Goal: Task Accomplishment & Management: Manage account settings

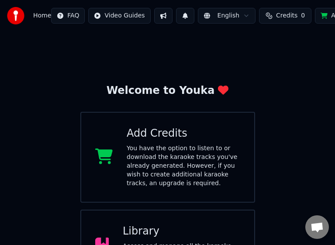
click at [11, 12] on img at bounding box center [15, 15] width 17 height 17
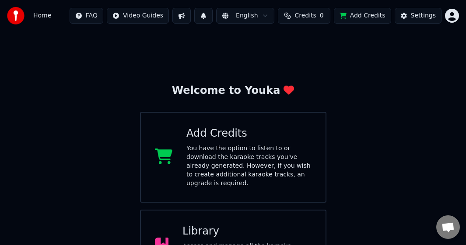
click at [342, 14] on html "Home FAQ Video Guides English Credits 0 Add Credits Settings Welcome to Youka A…" at bounding box center [233, 186] width 466 height 373
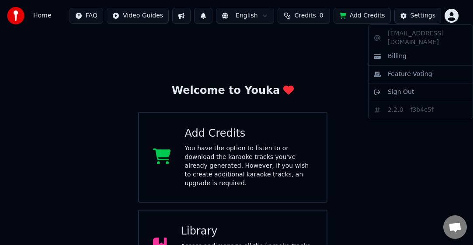
click at [79, 45] on html "Home FAQ Video Guides English Credits 0 Add Credits Settings Welcome to Youka A…" at bounding box center [236, 186] width 473 height 373
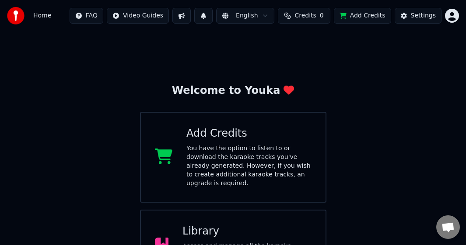
scroll to position [44, 0]
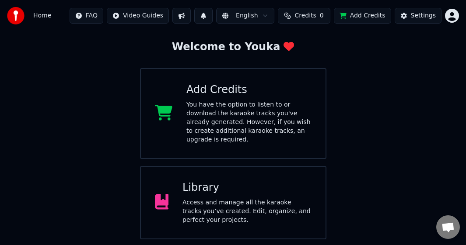
click at [254, 184] on div "Library" at bounding box center [246, 188] width 129 height 14
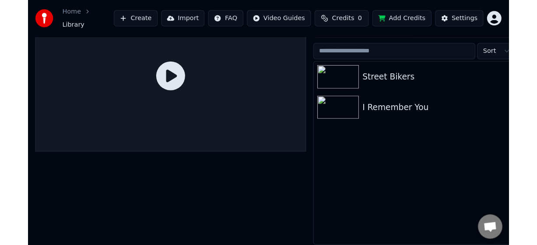
scroll to position [30, 0]
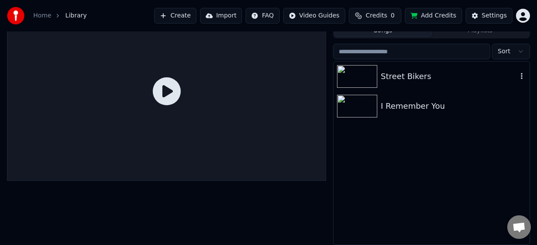
click at [342, 77] on icon "button" at bounding box center [521, 76] width 9 height 7
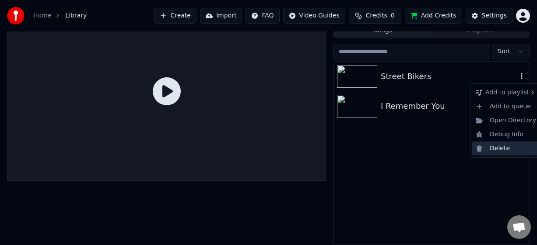
click at [342, 145] on div "Delete" at bounding box center [505, 149] width 67 height 14
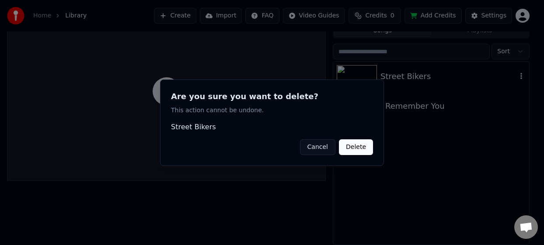
click at [342, 147] on button "Delete" at bounding box center [356, 147] width 34 height 16
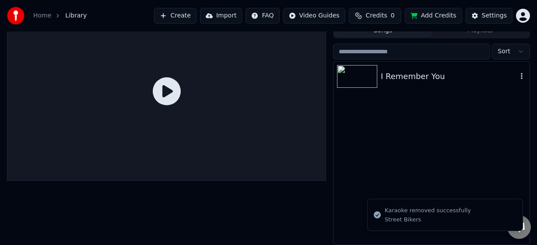
click at [342, 76] on icon "button" at bounding box center [521, 76] width 9 height 7
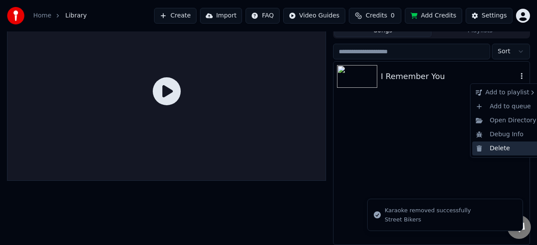
click at [342, 146] on div "Delete" at bounding box center [505, 149] width 67 height 14
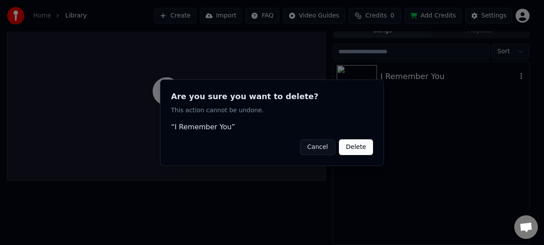
click at [342, 146] on button "Delete" at bounding box center [356, 147] width 34 height 16
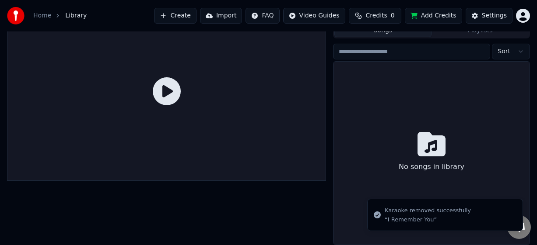
click at [342, 17] on html "Home Library Create Import FAQ Video Guides Credits 0 Add Credits Settings Queu…" at bounding box center [268, 92] width 537 height 245
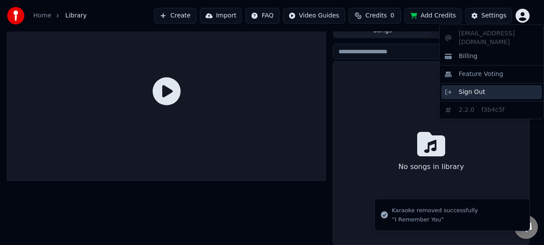
click at [342, 88] on span "Sign Out" at bounding box center [472, 92] width 26 height 9
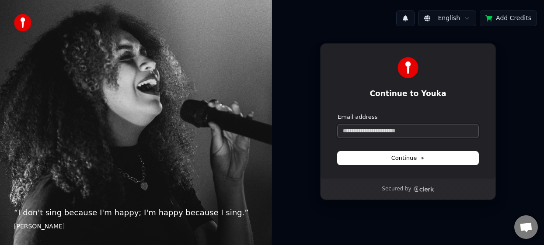
click at [342, 132] on input "Email address" at bounding box center [408, 131] width 141 height 13
click at [342, 157] on span "Continue" at bounding box center [407, 158] width 33 height 8
type input "**********"
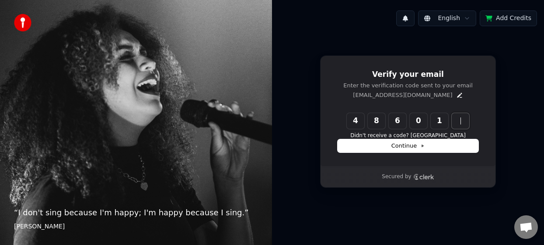
type input "******"
